Goal: Task Accomplishment & Management: Use online tool/utility

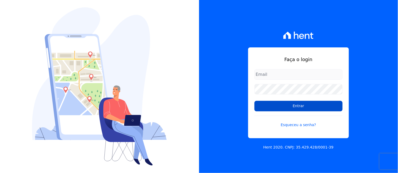
type input "[EMAIL_ADDRESS][DOMAIN_NAME]"
click at [309, 106] on input "Entrar" at bounding box center [299, 106] width 88 height 11
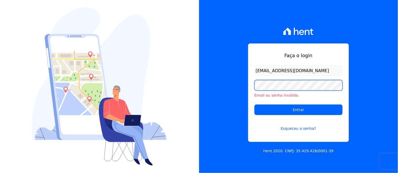
click at [196, 88] on div "Faça o login thayna@graalengenharia.com.br Email ou senha inválida. Entrar Esqu…" at bounding box center [199, 86] width 398 height 173
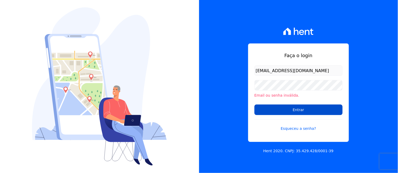
click at [321, 108] on input "Entrar" at bounding box center [299, 109] width 88 height 11
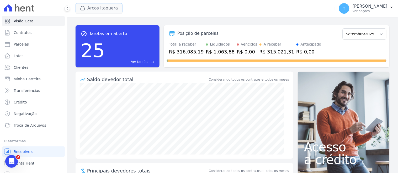
click at [106, 9] on button "Arcos Itaquera" at bounding box center [99, 8] width 47 height 10
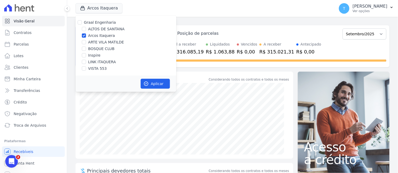
click at [105, 37] on label "Arcos Itaquera" at bounding box center [101, 36] width 27 height 6
click at [86, 37] on input "Arcos Itaquera" at bounding box center [84, 35] width 4 height 4
checkbox input "false"
click at [108, 44] on label "ARTE VILA MATILDE" at bounding box center [106, 42] width 36 height 6
click at [86, 44] on input "ARTE VILA MATILDE" at bounding box center [84, 42] width 4 height 4
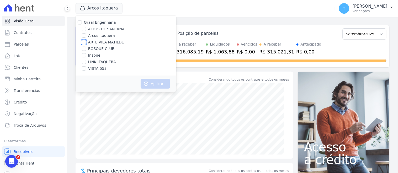
checkbox input "true"
click at [151, 81] on button "Aplicar" at bounding box center [155, 84] width 29 height 10
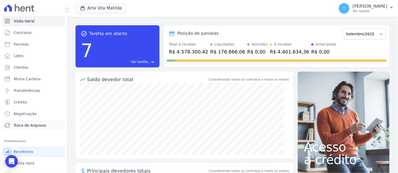
click at [32, 127] on span "Troca de Arquivos" at bounding box center [30, 124] width 33 height 5
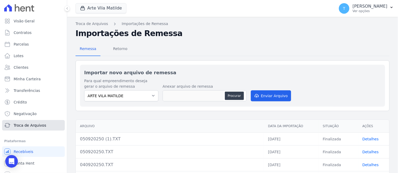
click at [32, 127] on span "Troca de Arquivos" at bounding box center [30, 124] width 33 height 5
click at [227, 95] on button "Procurar" at bounding box center [234, 95] width 19 height 8
type input "050920250.TXT"
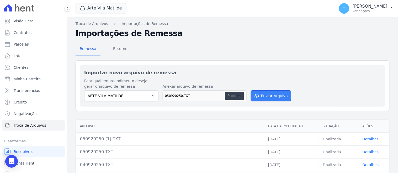
click at [257, 94] on icon "submit" at bounding box center [256, 95] width 5 height 4
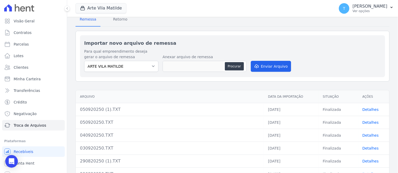
scroll to position [32, 0]
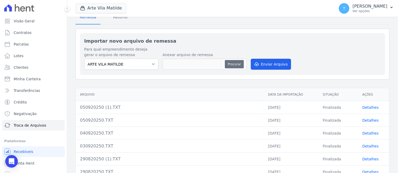
click at [233, 63] on button "Procurar" at bounding box center [234, 64] width 19 height 8
type input "050920250.TXT"
click at [272, 62] on button "Enviar Arquivo" at bounding box center [271, 64] width 40 height 11
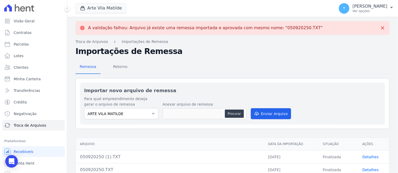
scroll to position [49, 0]
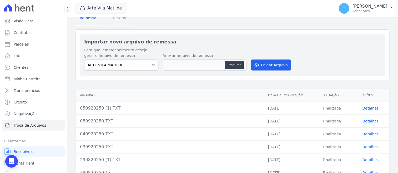
click at [114, 21] on span "Retorno" at bounding box center [120, 18] width 21 height 11
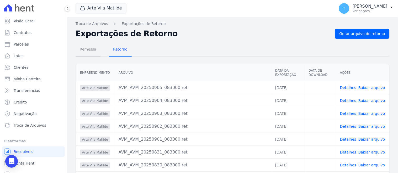
click at [89, 50] on span "Remessa" at bounding box center [88, 49] width 23 height 11
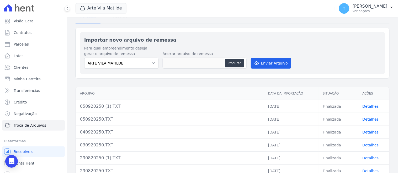
scroll to position [34, 0]
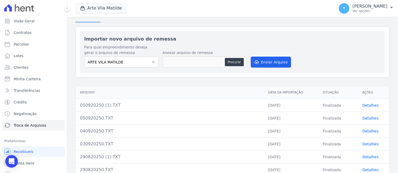
click at [372, 103] on link "Detalhes" at bounding box center [371, 105] width 16 height 4
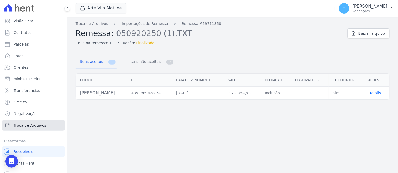
click at [38, 129] on link "Troca de Arquivos" at bounding box center [33, 125] width 63 height 11
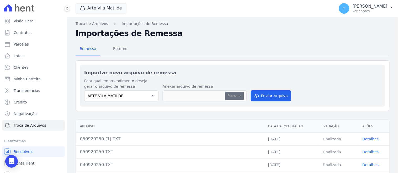
click at [231, 94] on button "Procurar" at bounding box center [234, 95] width 19 height 8
type input "0509202508.TXT"
click at [273, 95] on button "Enviar Arquivo" at bounding box center [271, 95] width 40 height 11
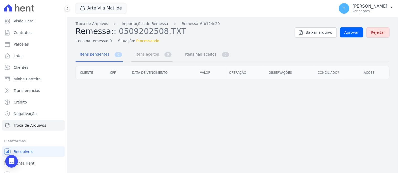
click at [153, 60] on link "Itens aceitos 0" at bounding box center [152, 55] width 41 height 14
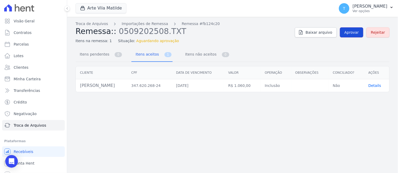
click at [357, 35] on link "Aprovar" at bounding box center [351, 32] width 23 height 10
click at [182, 57] on span "Itens não aceitos" at bounding box center [199, 54] width 35 height 11
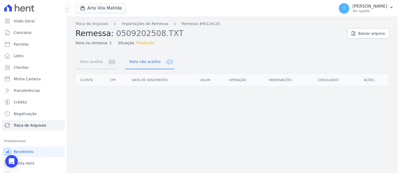
click at [108, 61] on span "1" at bounding box center [111, 61] width 7 height 5
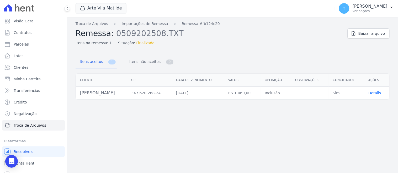
click at [277, 32] on h2 "Remessa: 0509202508.TXT" at bounding box center [210, 33] width 268 height 9
click at [242, 35] on h2 "Remessa: 0509202508.TXT" at bounding box center [210, 33] width 268 height 9
